Goal: Task Accomplishment & Management: Manage account settings

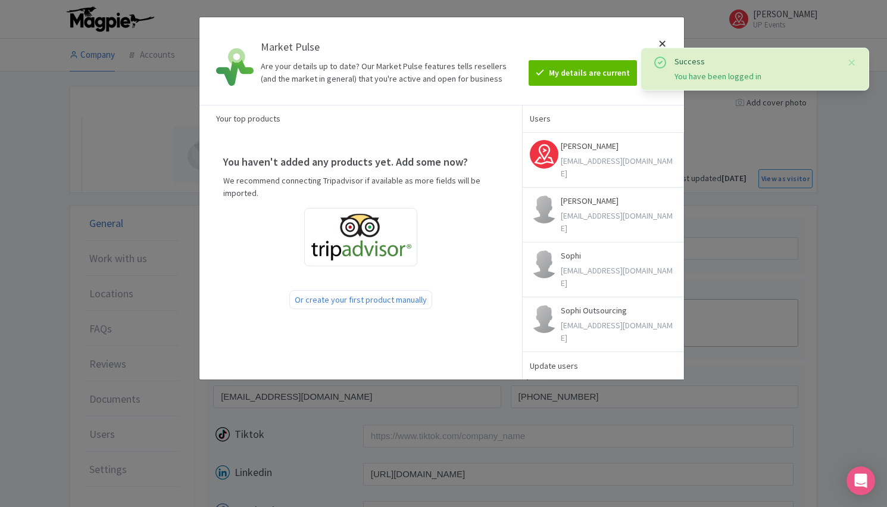
click at [660, 43] on div at bounding box center [662, 61] width 29 height 68
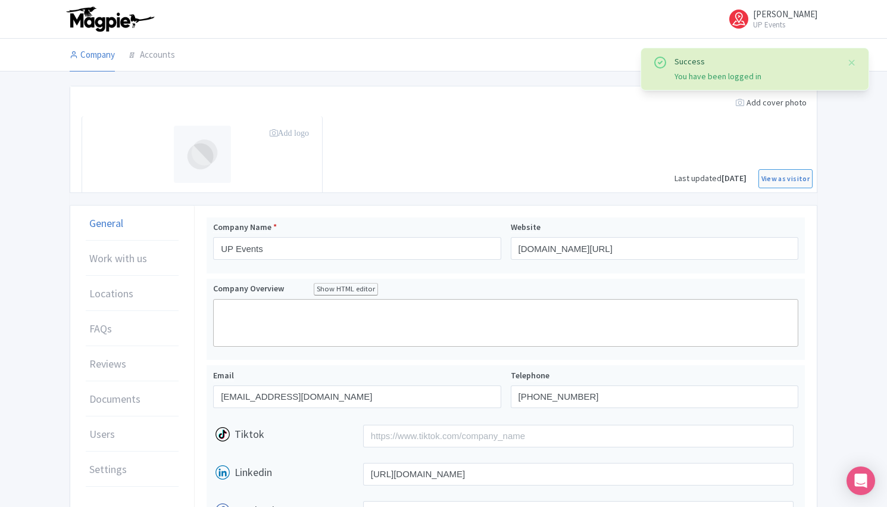
click at [663, 39] on li at bounding box center [503, 55] width 642 height 33
click at [847, 61] on button "Close" at bounding box center [852, 62] width 10 height 14
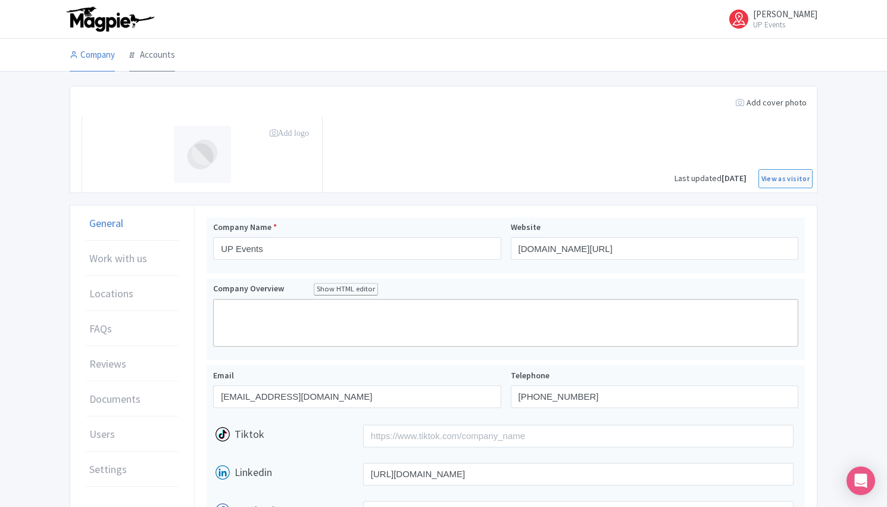
click at [150, 65] on link "Accounts" at bounding box center [152, 55] width 46 height 33
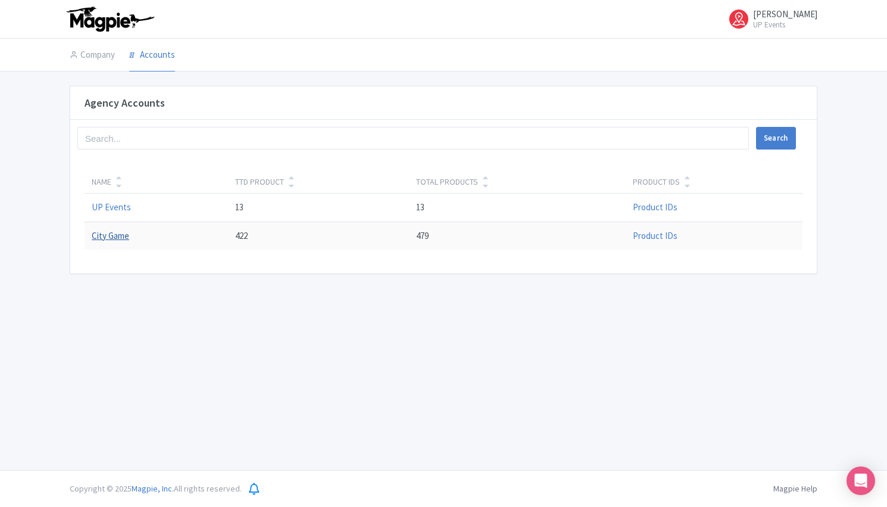
click at [118, 230] on link "City Game" at bounding box center [111, 235] width 38 height 11
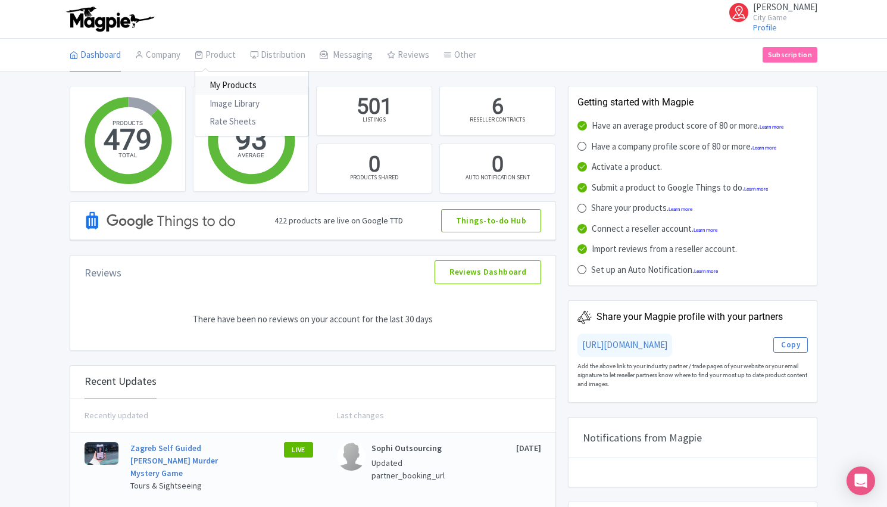
click at [226, 86] on link "My Products" at bounding box center [251, 85] width 113 height 18
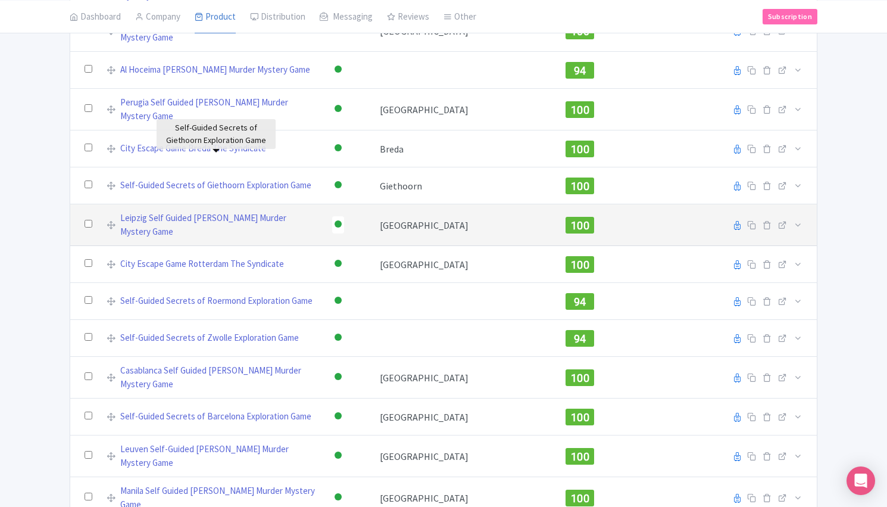
scroll to position [238, 0]
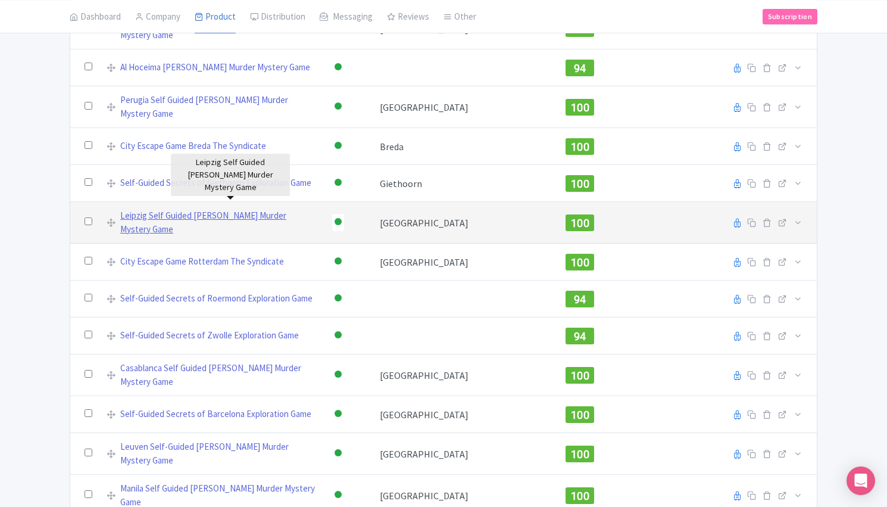
click at [304, 209] on link "Leipzig Self Guided [PERSON_NAME] Murder Mystery Game" at bounding box center [219, 222] width 198 height 27
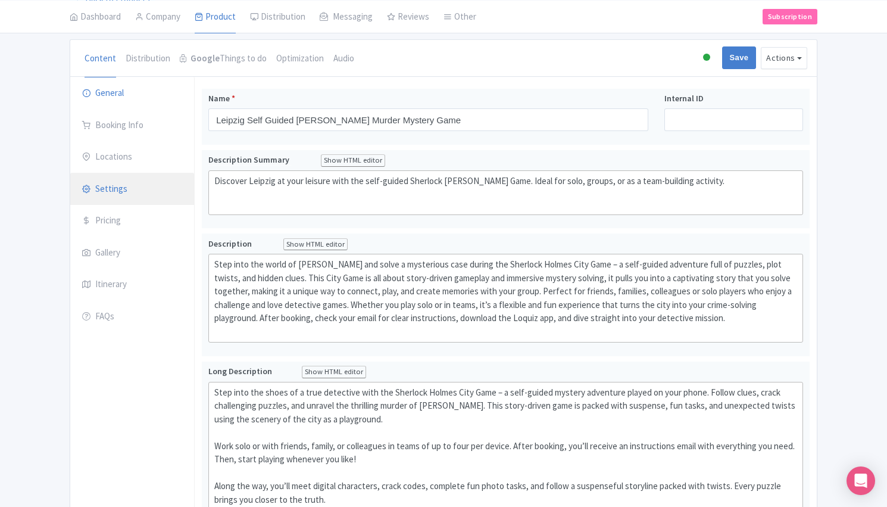
scroll to position [119, 0]
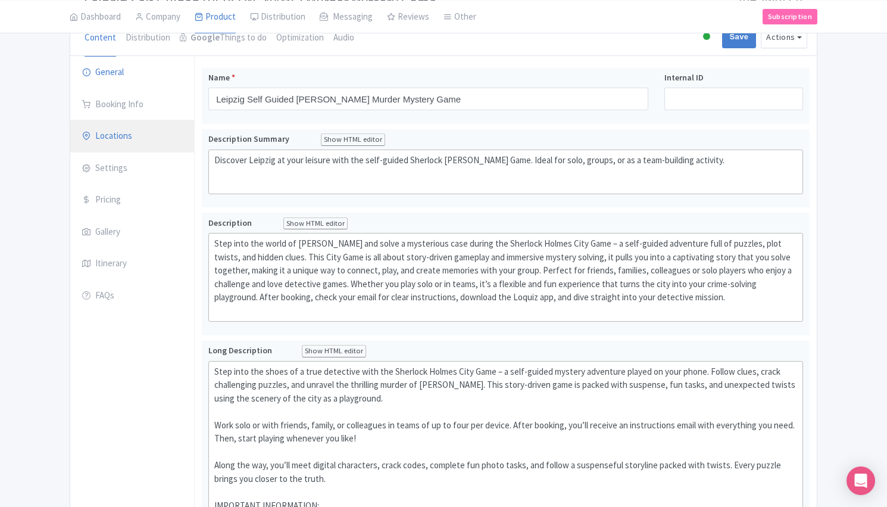
click at [134, 130] on link "Locations" at bounding box center [132, 136] width 124 height 33
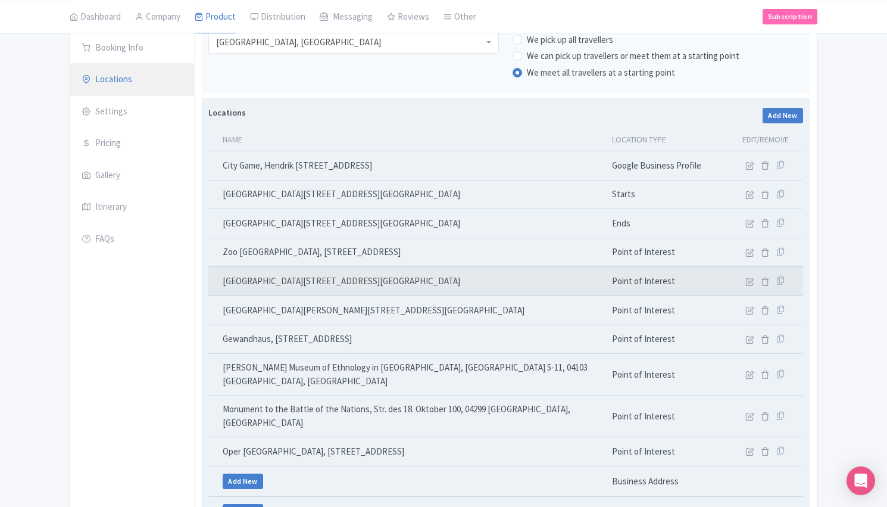
scroll to position [179, 0]
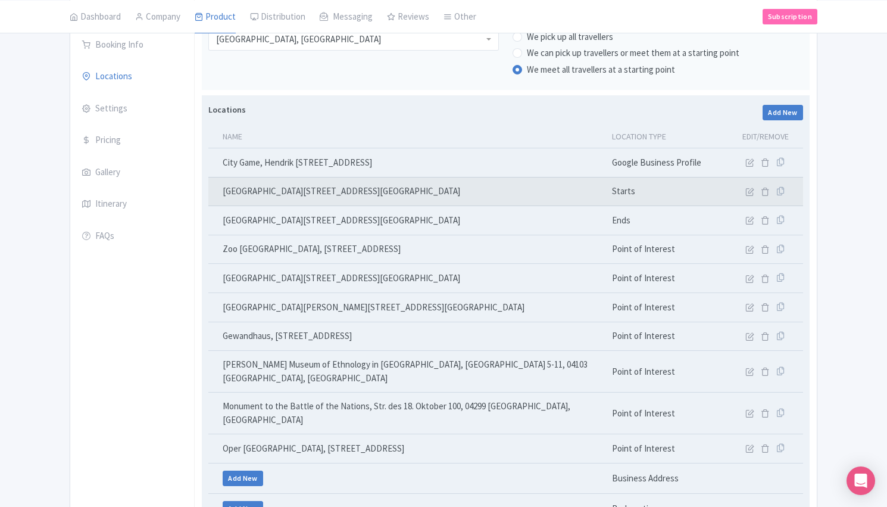
click at [297, 191] on td "[GEOGRAPHIC_DATA][STREET_ADDRESS][GEOGRAPHIC_DATA]" at bounding box center [406, 191] width 397 height 29
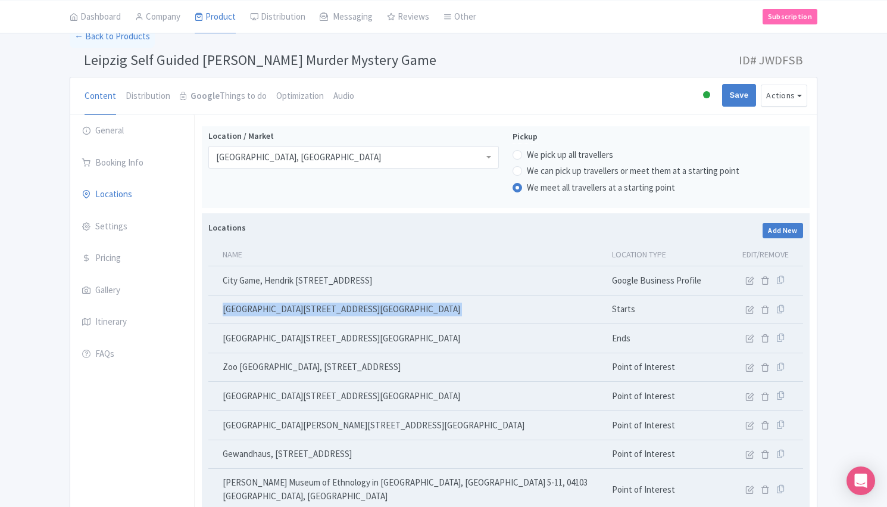
scroll to position [60, 0]
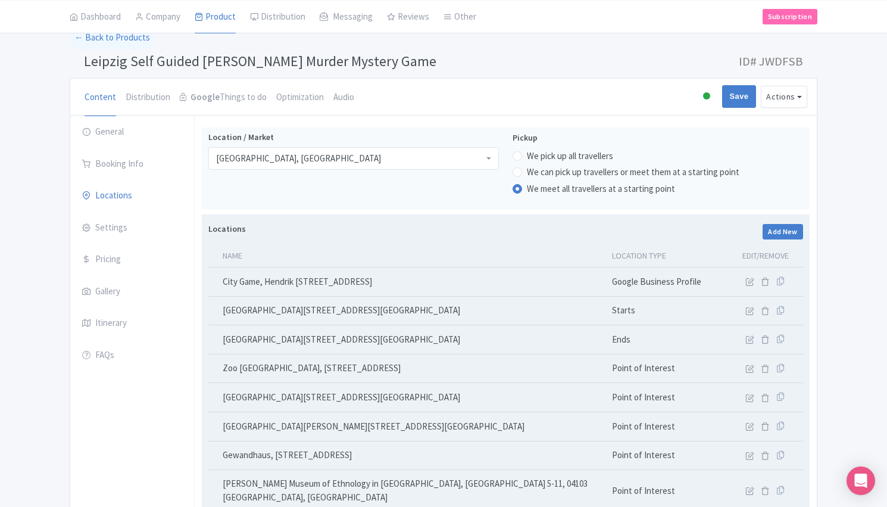
click at [354, 239] on div "Locations Add New" at bounding box center [505, 231] width 595 height 27
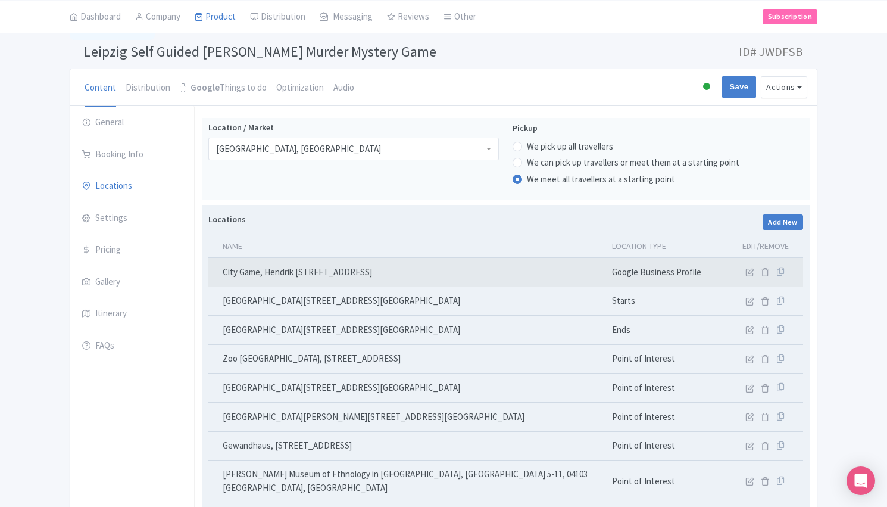
scroll to position [67, 0]
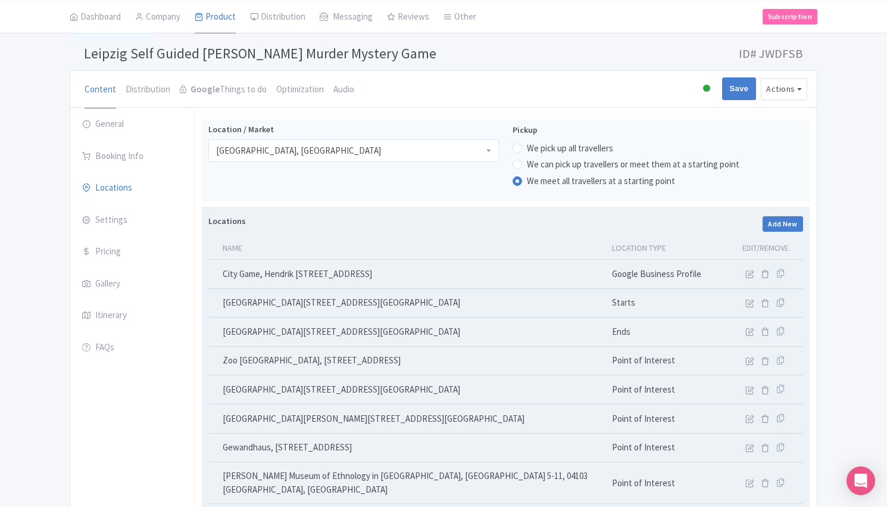
click at [317, 223] on div "Locations Add New" at bounding box center [505, 223] width 595 height 27
click at [229, 221] on label "Locations" at bounding box center [227, 221] width 38 height 13
drag, startPoint x: 270, startPoint y: 220, endPoint x: 355, endPoint y: 214, distance: 86.0
click at [355, 214] on div "Locations Add New" at bounding box center [505, 223] width 595 height 27
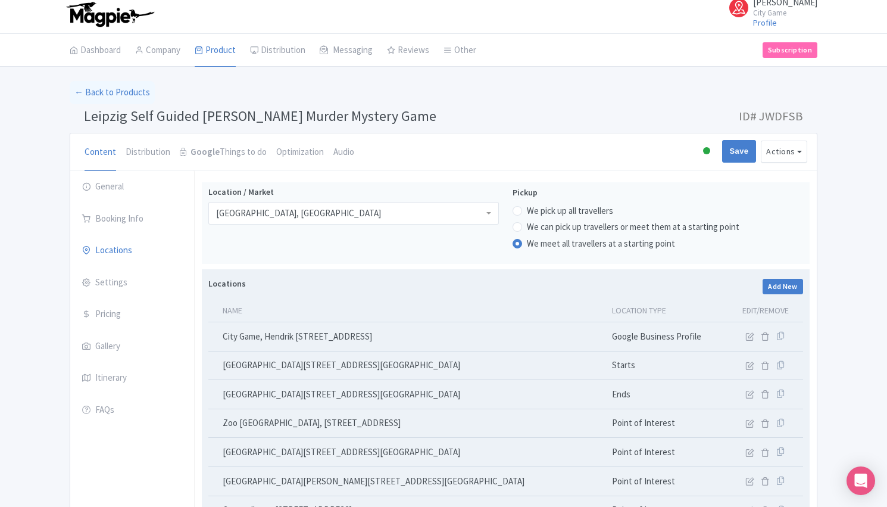
scroll to position [0, 0]
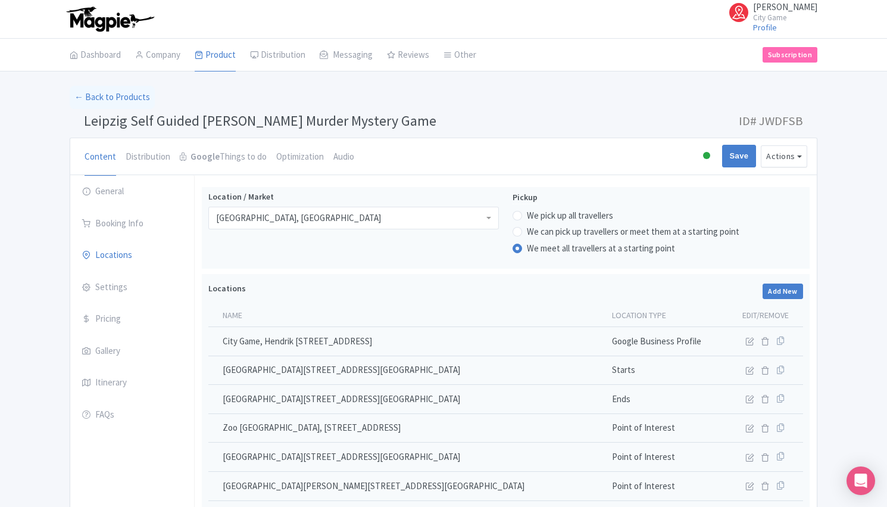
click at [209, 118] on span "Leipzig Self Guided [PERSON_NAME] Murder Mystery Game" at bounding box center [260, 120] width 353 height 18
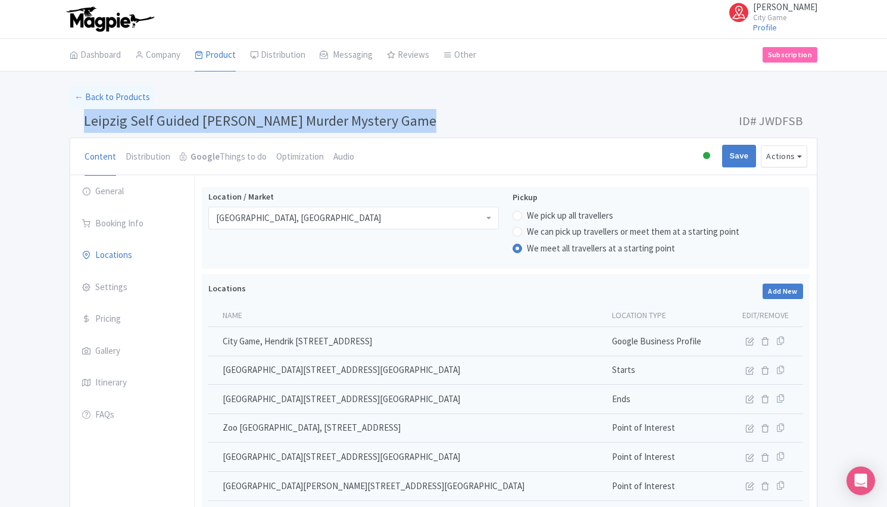
click at [209, 118] on span "Leipzig Self Guided [PERSON_NAME] Murder Mystery Game" at bounding box center [260, 120] width 353 height 18
click at [266, 121] on span "Leipzig Self Guided [PERSON_NAME] Murder Mystery Game" at bounding box center [260, 120] width 353 height 18
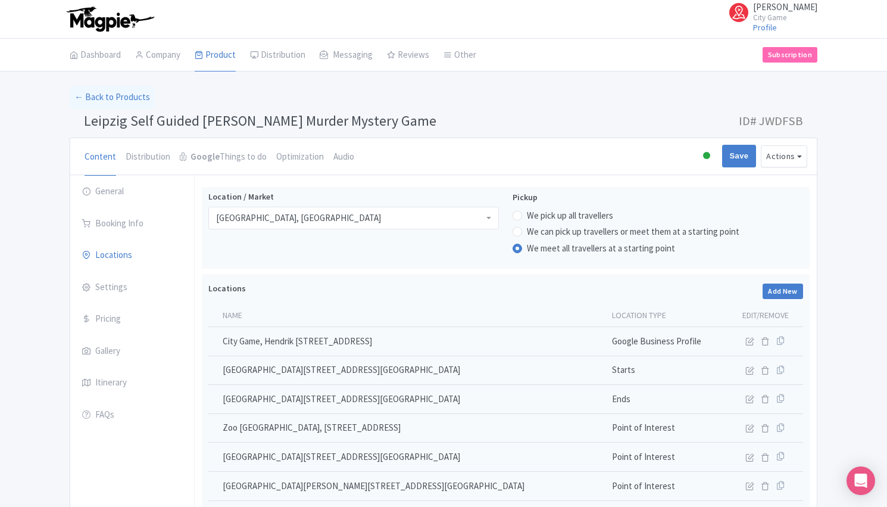
click at [528, 19] on div "[PERSON_NAME] City Game Profile Users Settings Sign out" at bounding box center [444, 18] width 748 height 33
